Goal: Register for event/course

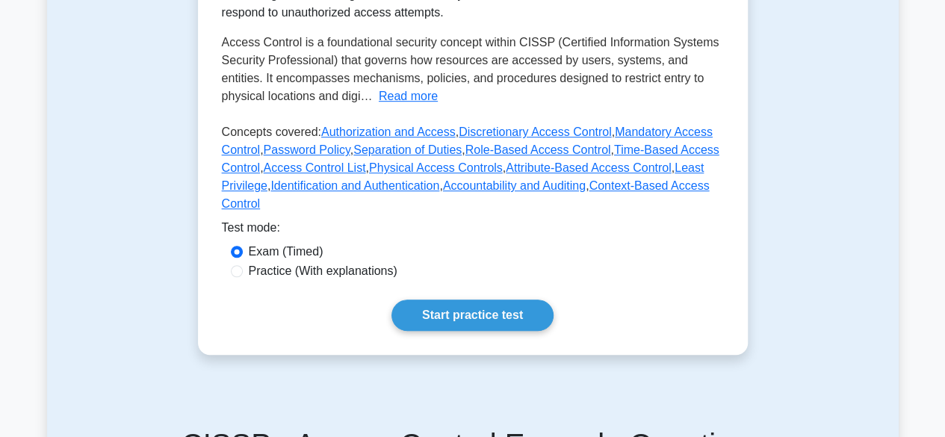
scroll to position [376, 0]
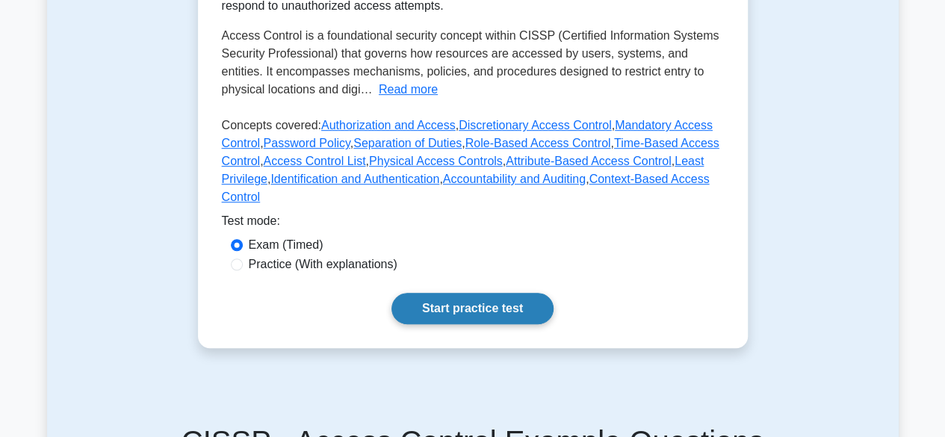
click at [520, 295] on link "Start practice test" at bounding box center [473, 308] width 162 height 31
click at [504, 321] on link "Start practice test" at bounding box center [473, 308] width 162 height 31
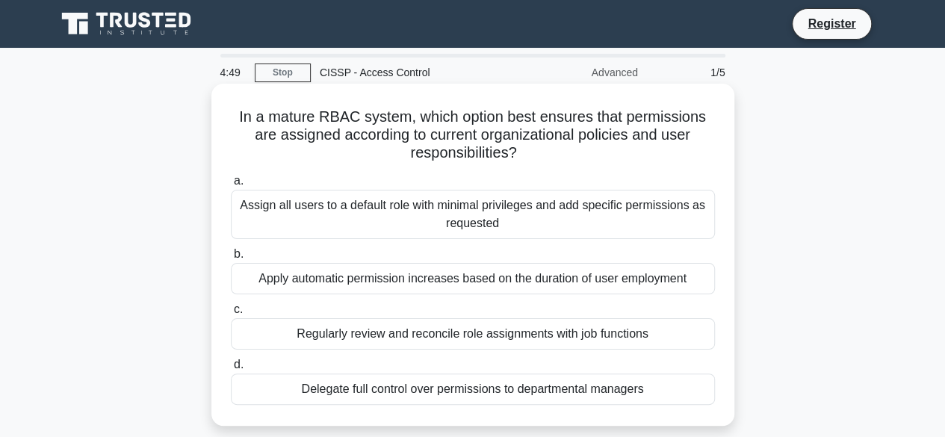
drag, startPoint x: 223, startPoint y: 117, endPoint x: 723, endPoint y: 403, distance: 576.4
click at [723, 403] on div "In a mature RBAC system, which option best ensures that permissions are assigne…" at bounding box center [472, 255] width 511 height 330
copy div "In a mature RBAC system, which option best ensures that permissions are assigne…"
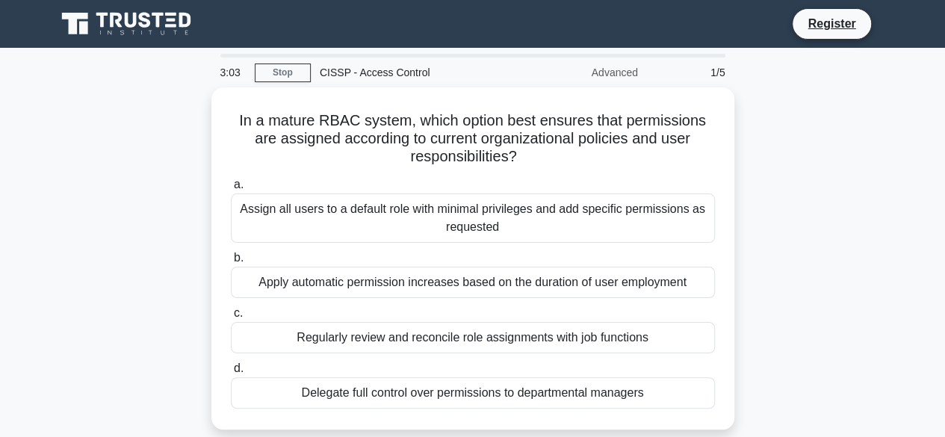
click at [872, 192] on div "In a mature RBAC system, which option best ensures that permissions are assigne…" at bounding box center [473, 267] width 852 height 360
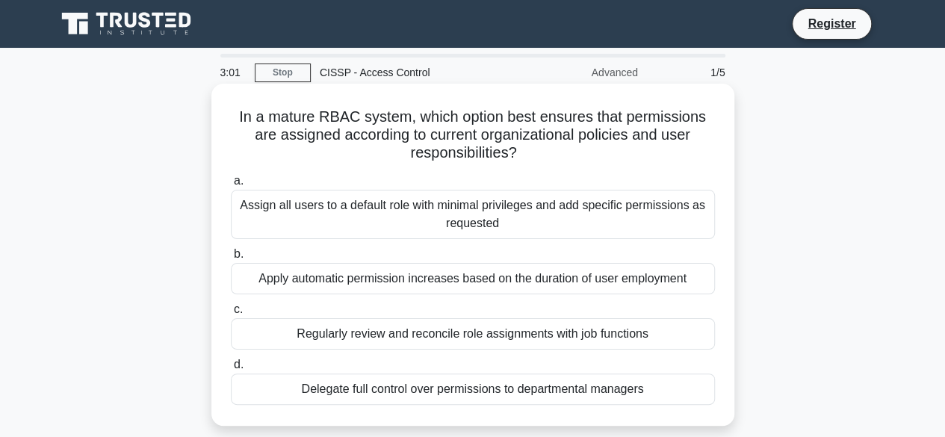
click at [702, 114] on h5 "In a mature RBAC system, which option best ensures that permissions are assigne…" at bounding box center [472, 135] width 487 height 55
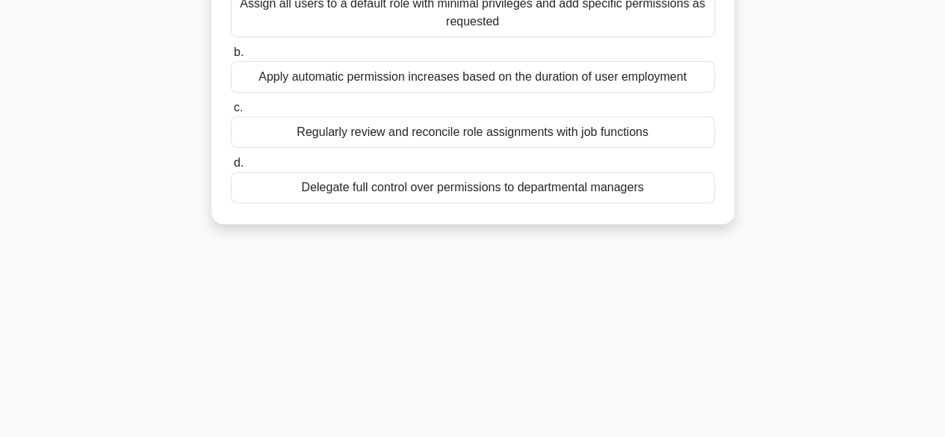
scroll to position [168, 0]
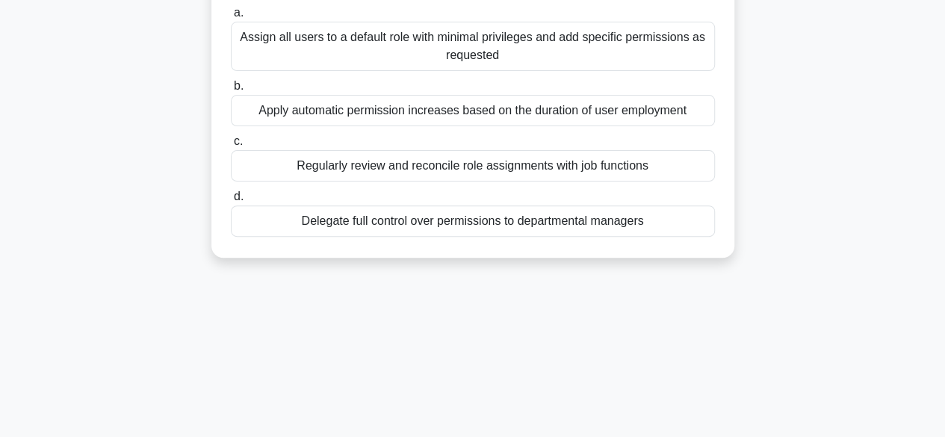
click at [345, 168] on div "Regularly review and reconcile role assignments with job functions" at bounding box center [473, 165] width 484 height 31
click at [231, 146] on input "c. Regularly review and reconcile role assignments with job functions" at bounding box center [231, 142] width 0 height 10
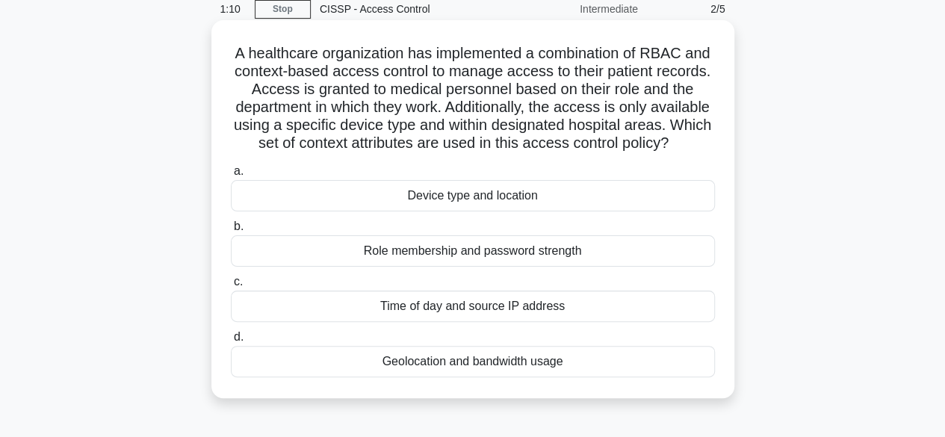
scroll to position [0, 0]
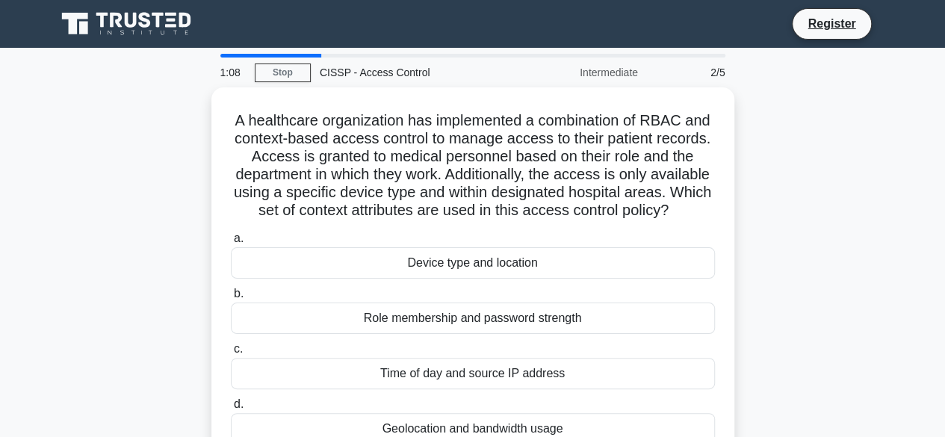
drag, startPoint x: 727, startPoint y: 333, endPoint x: 176, endPoint y: 117, distance: 591.3
click at [176, 117] on div "A healthcare organization has implemented a combination of RBAC and context-bas…" at bounding box center [473, 285] width 852 height 396
copy div "A healthcare organization has implemented a combination of RBAC and context-bas…"
click at [798, 244] on div "A healthcare organization has implemented a combination of RBAC and context-bas…" at bounding box center [473, 285] width 852 height 396
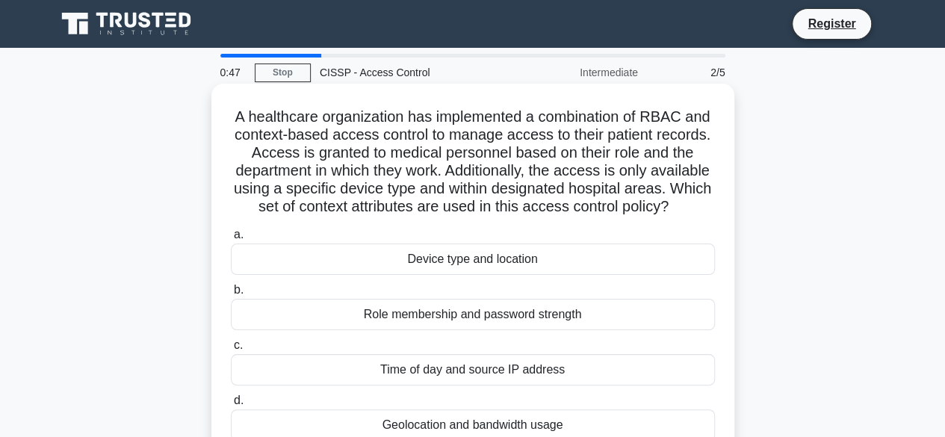
click at [725, 259] on div "A healthcare organization has implemented a combination of RBAC and context-bas…" at bounding box center [472, 273] width 511 height 366
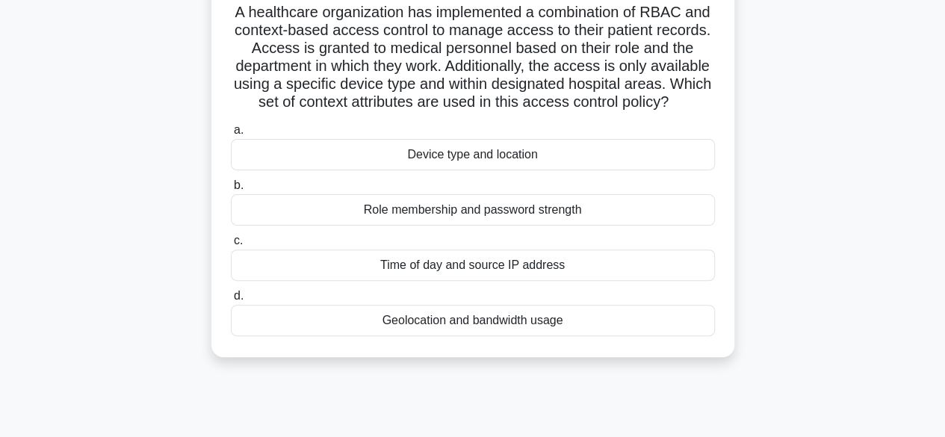
scroll to position [109, 0]
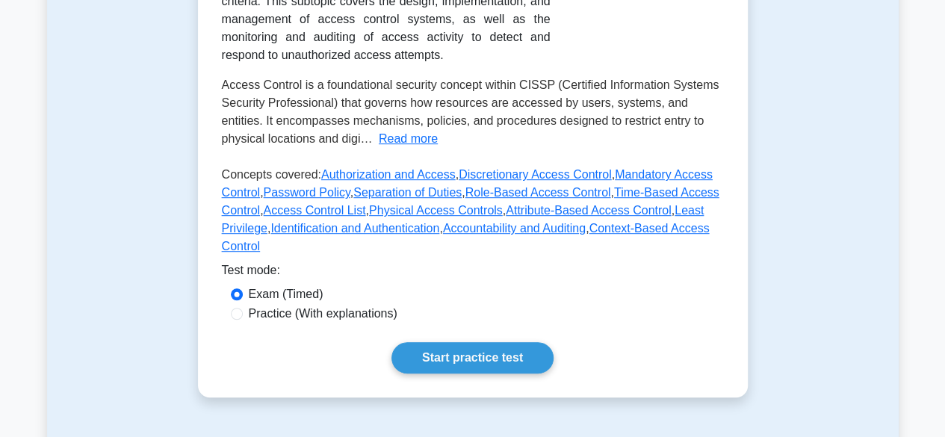
scroll to position [333, 0]
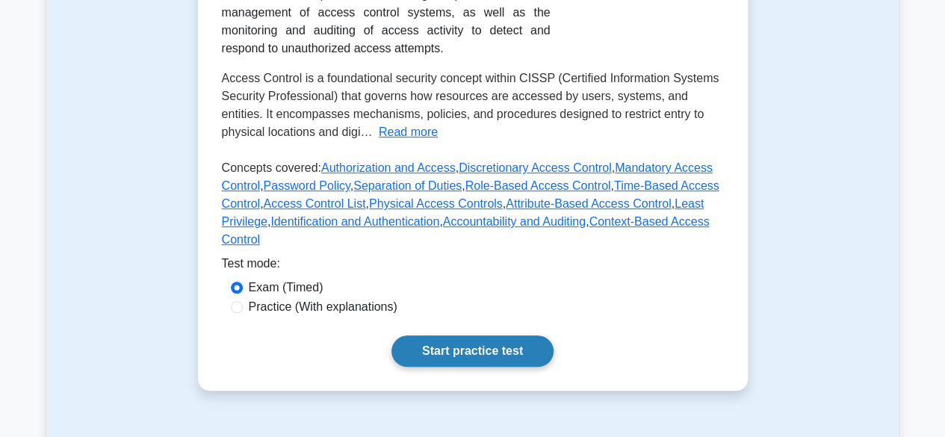
click at [486, 354] on link "Start practice test" at bounding box center [473, 351] width 162 height 31
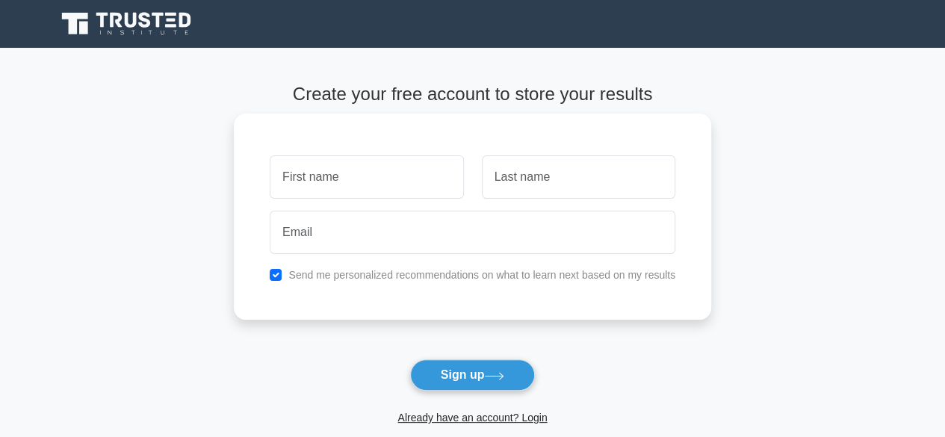
click at [282, 274] on div "Send me personalized recommendations on what to learn next based on my results" at bounding box center [473, 275] width 424 height 18
click at [276, 274] on input "checkbox" at bounding box center [276, 275] width 12 height 12
checkbox input "false"
